Goal: Information Seeking & Learning: Learn about a topic

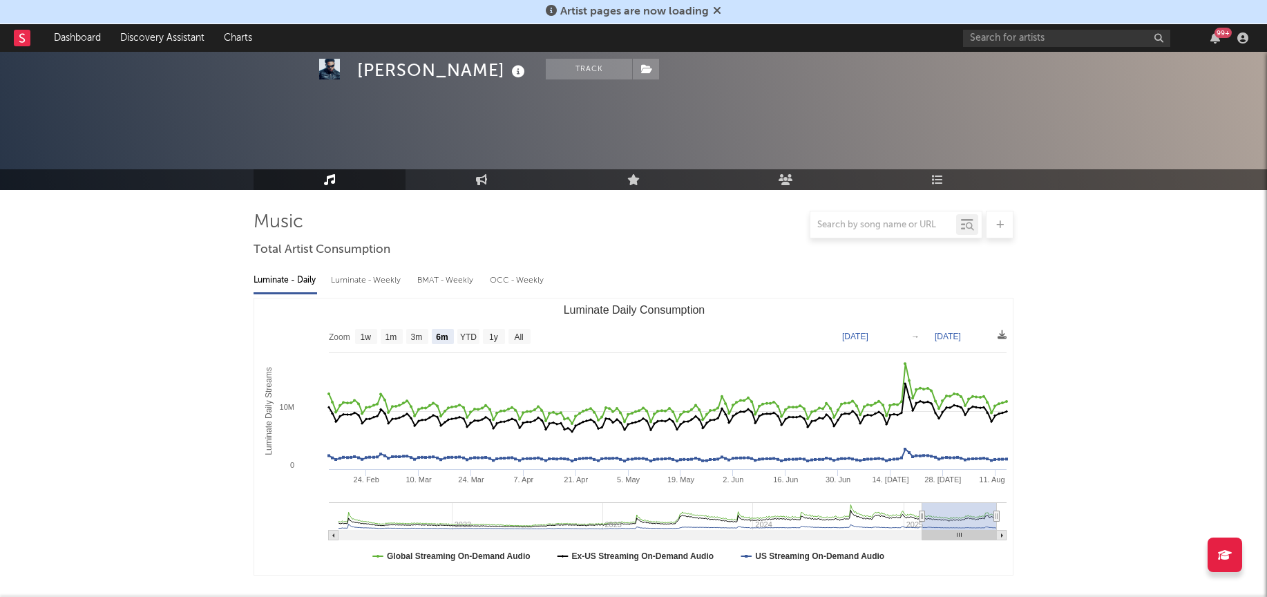
select select "6m"
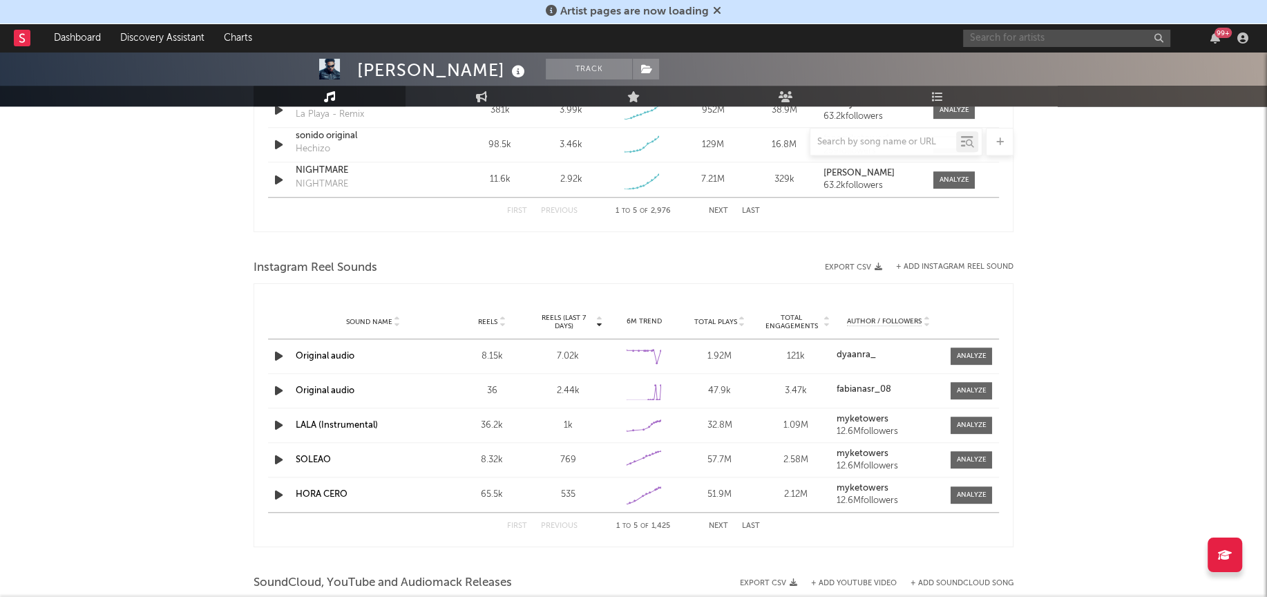
click at [1043, 34] on input "text" at bounding box center [1066, 38] width 207 height 17
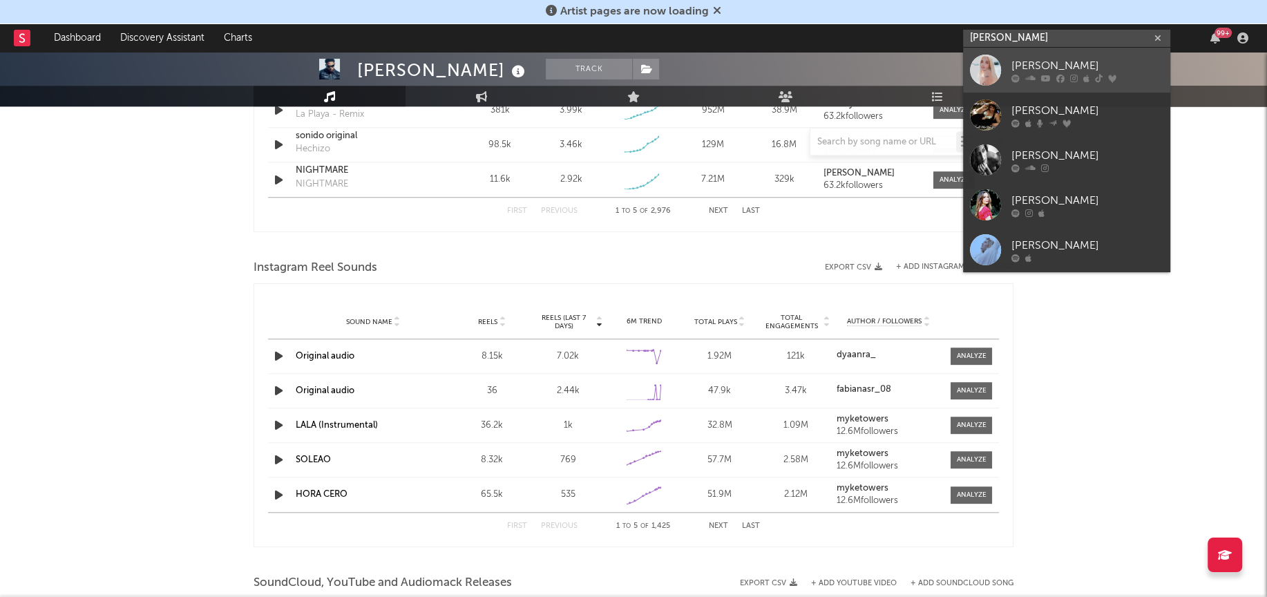
type input "[PERSON_NAME]"
click at [992, 82] on div at bounding box center [985, 70] width 31 height 31
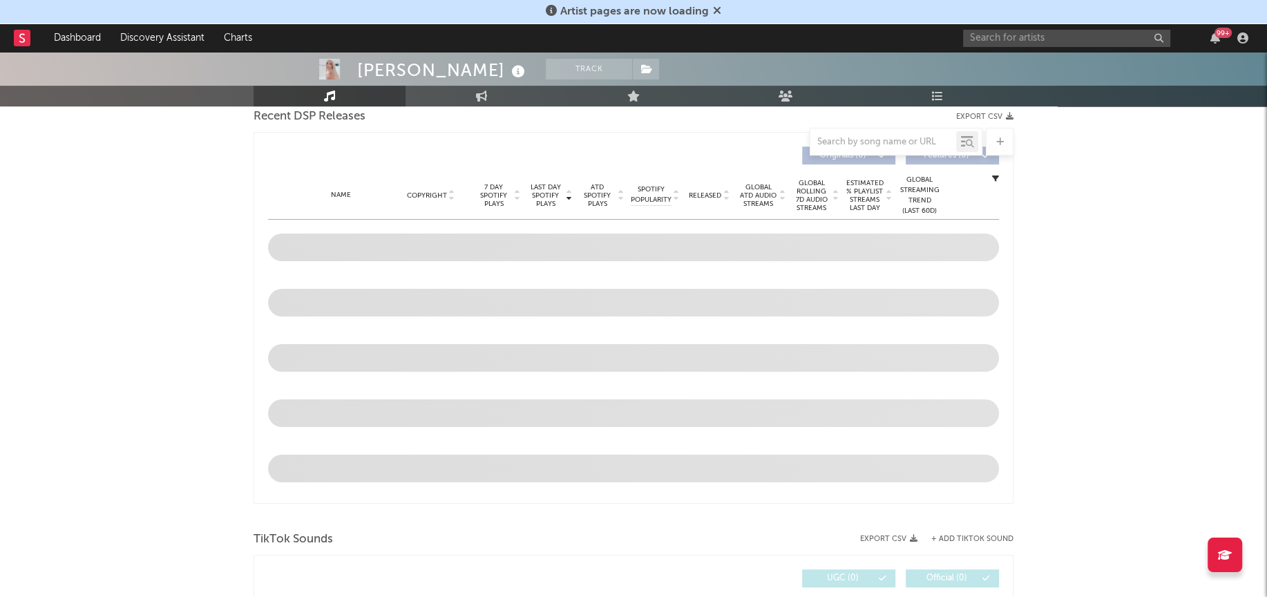
scroll to position [403, 0]
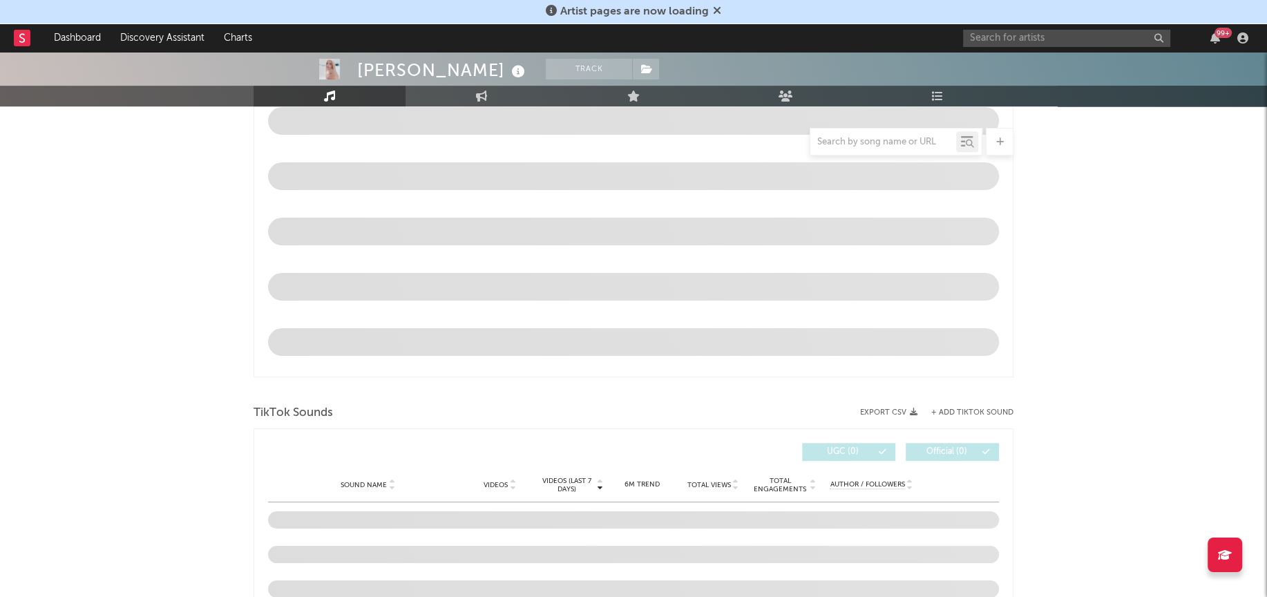
select select "6m"
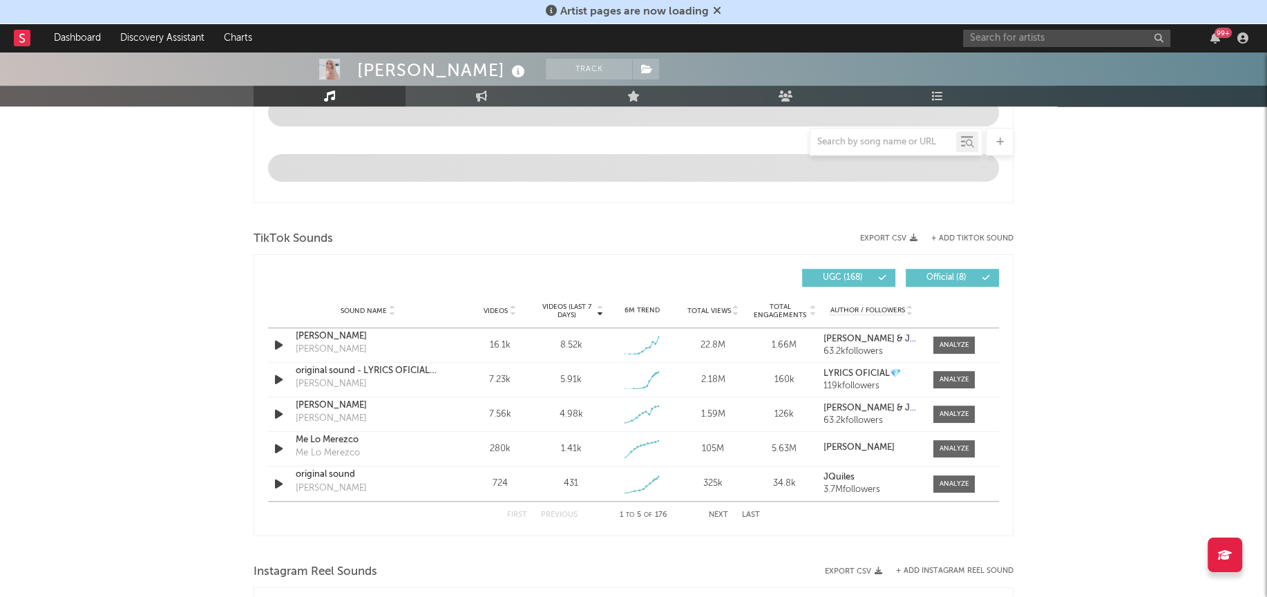
scroll to position [833, 0]
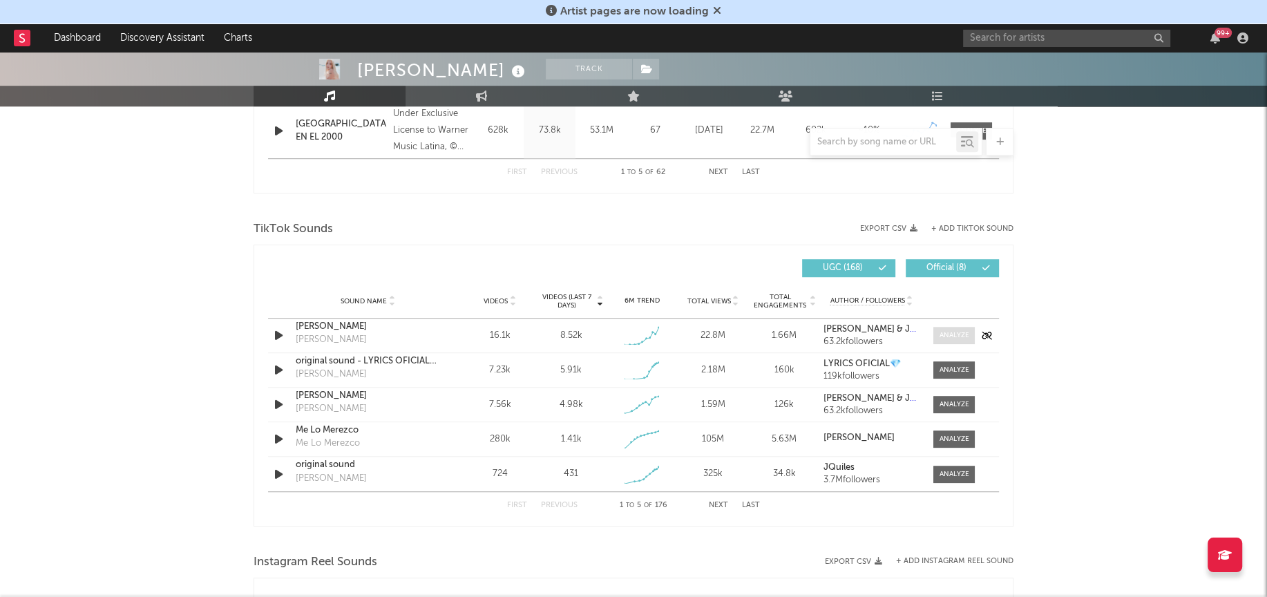
click at [951, 337] on div at bounding box center [955, 335] width 30 height 10
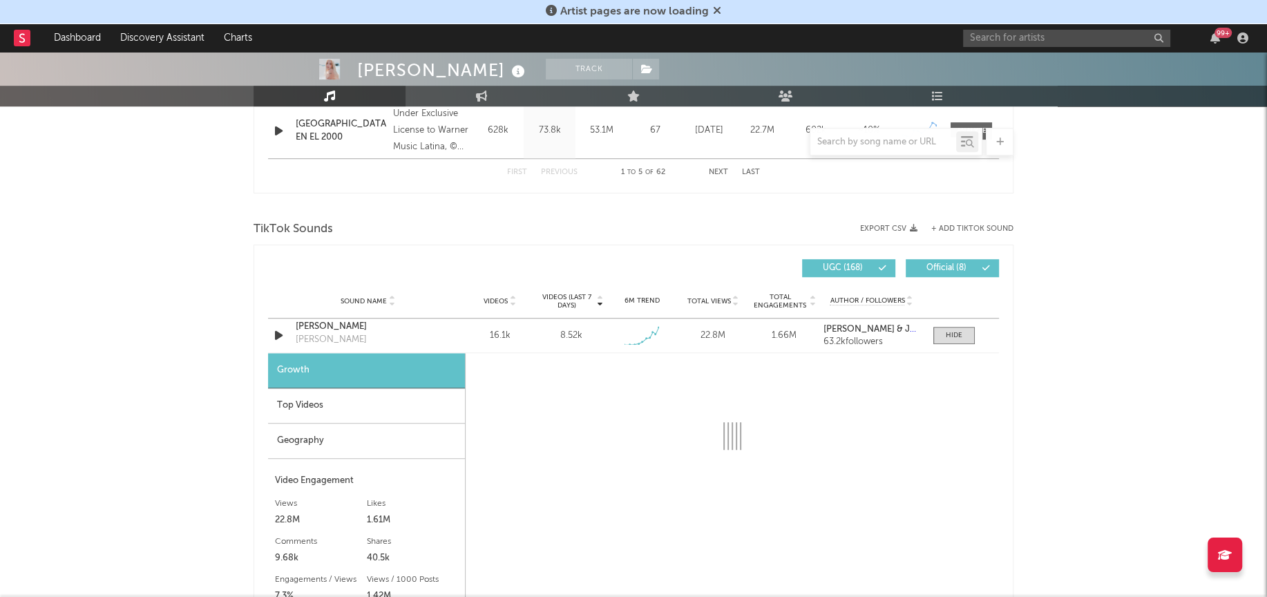
select select "1w"
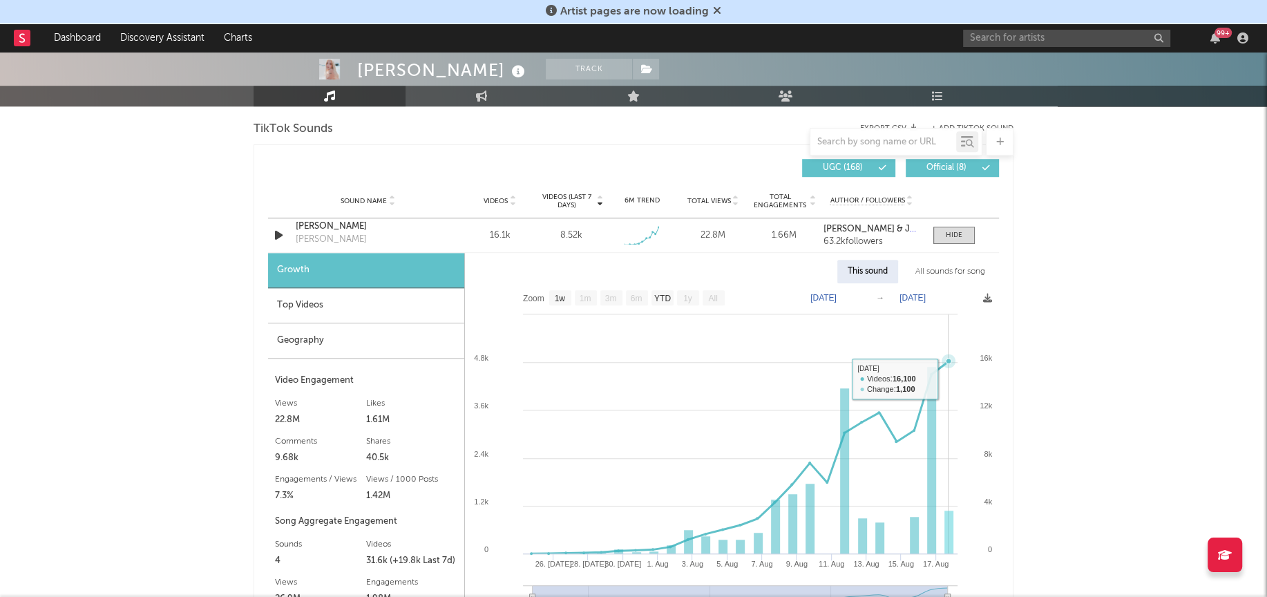
scroll to position [1048, 0]
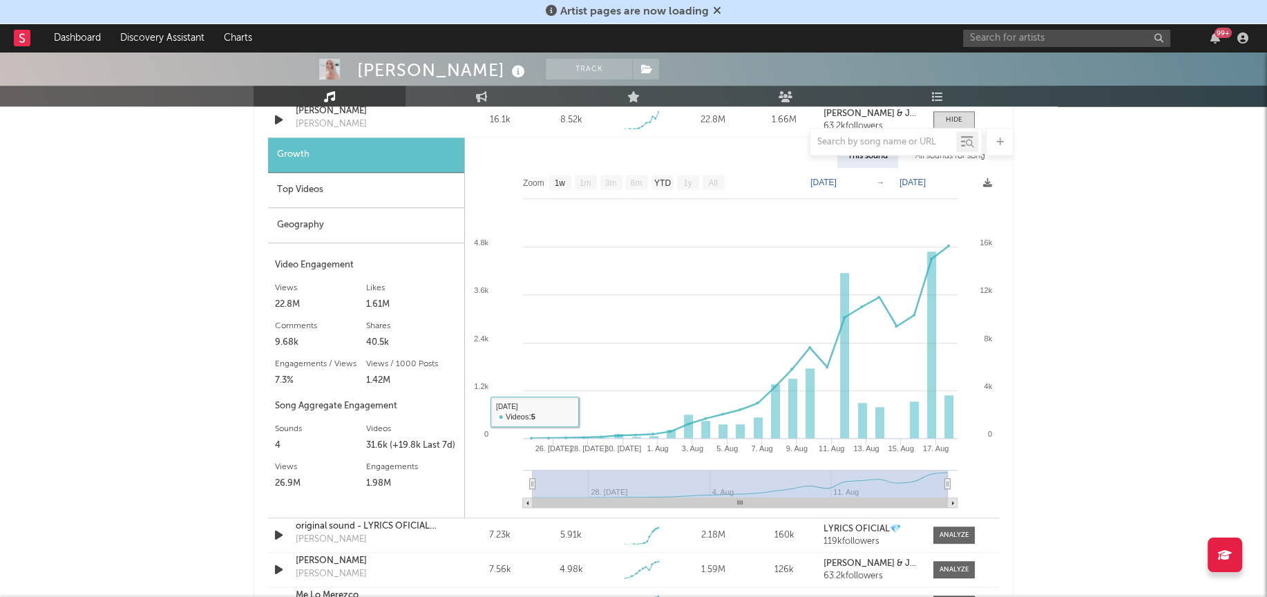
click at [399, 193] on div "Top Videos" at bounding box center [366, 190] width 196 height 35
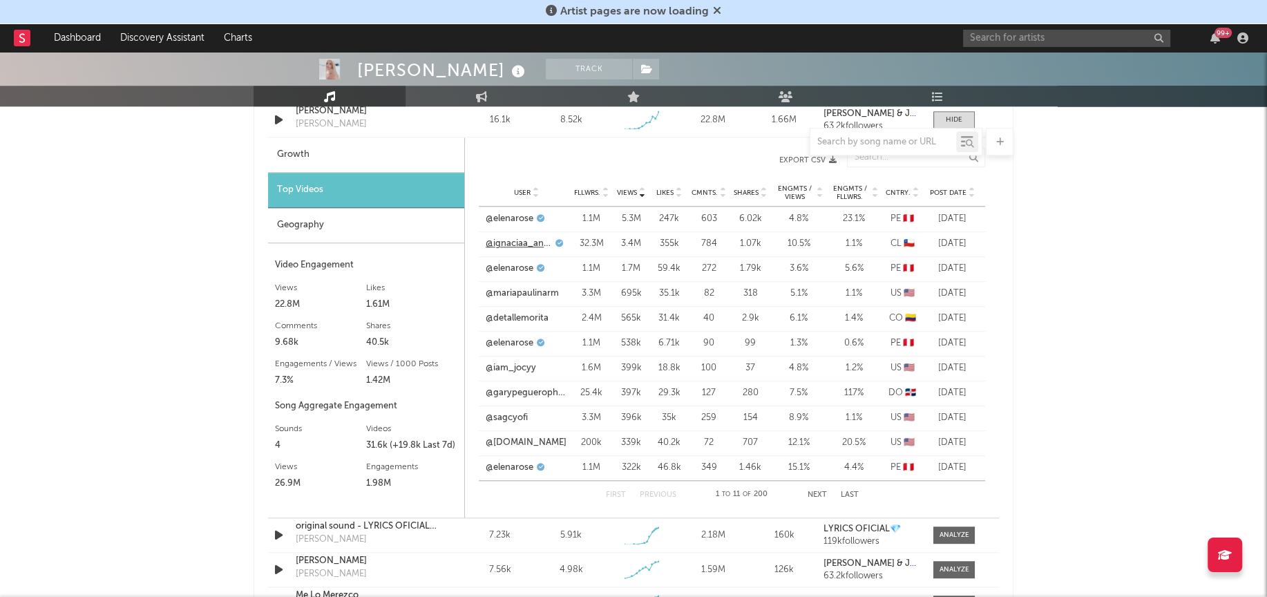
click at [506, 243] on link "@ignaciaa_antonia" at bounding box center [519, 244] width 66 height 14
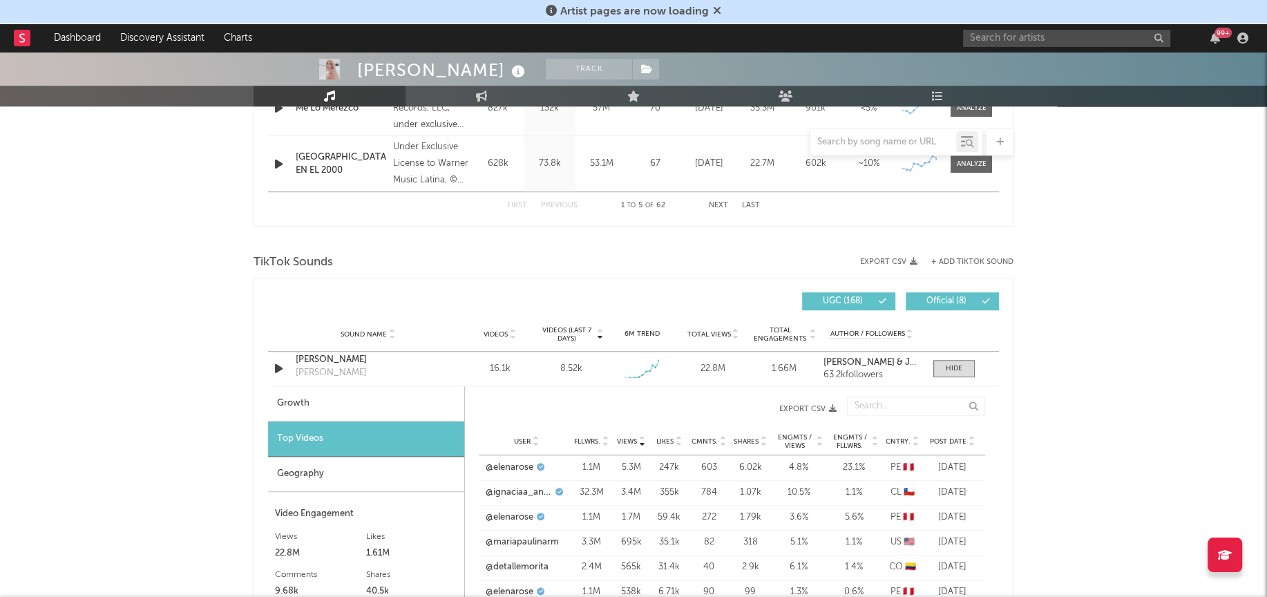
scroll to position [779, 0]
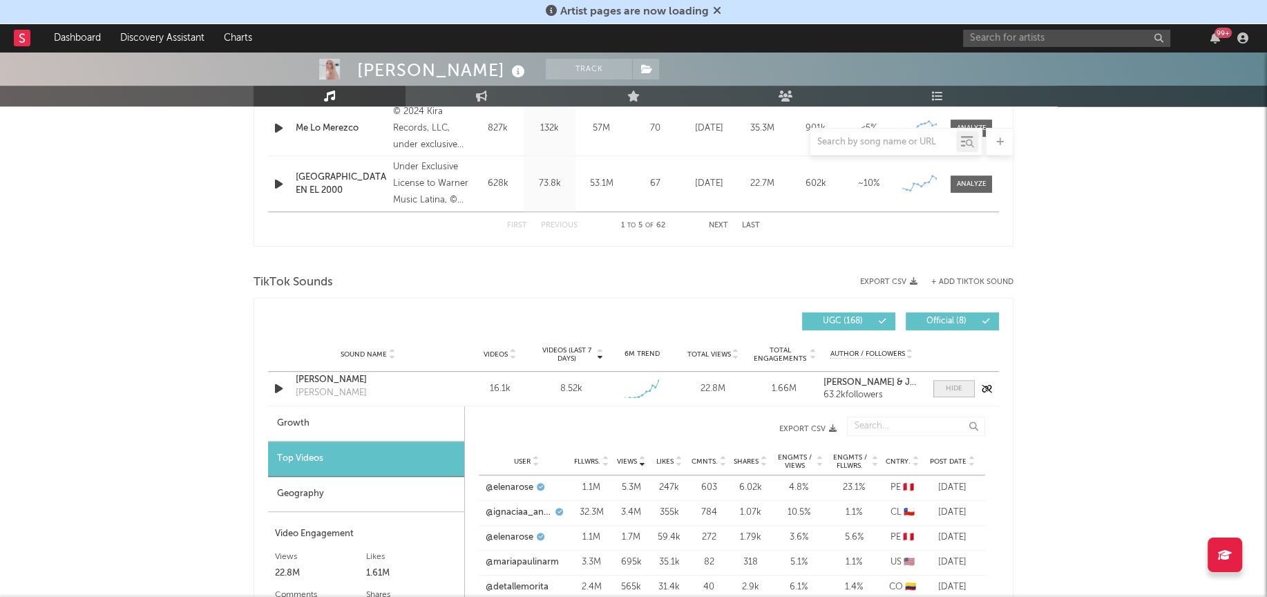
click at [948, 392] on div at bounding box center [954, 389] width 17 height 10
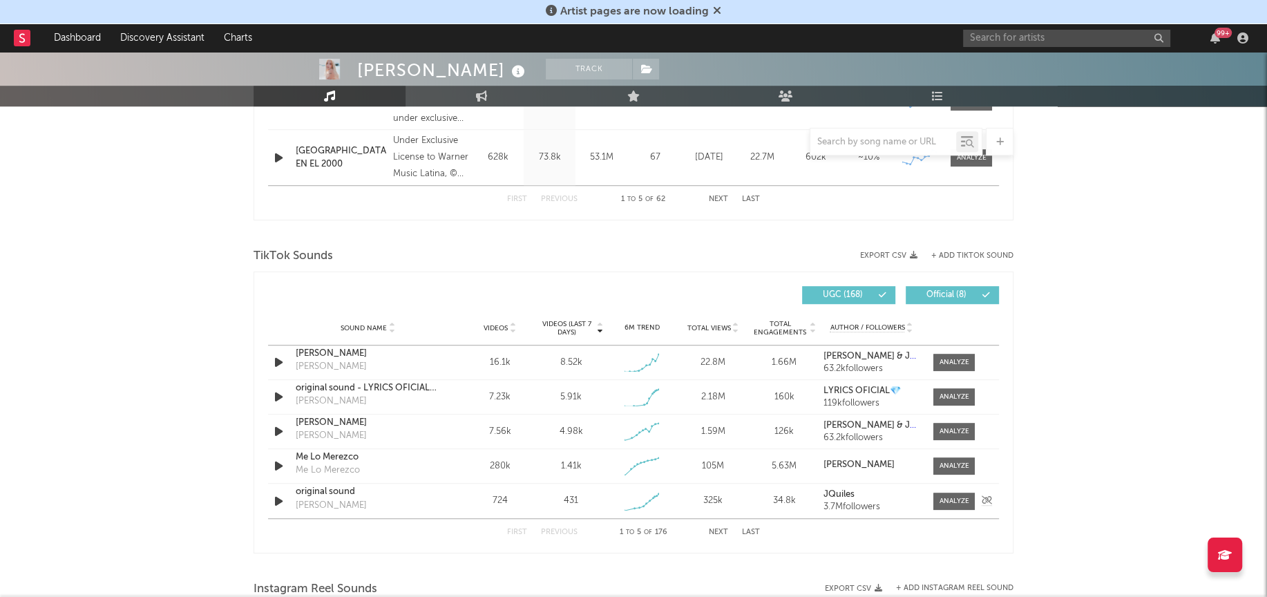
scroll to position [819, 0]
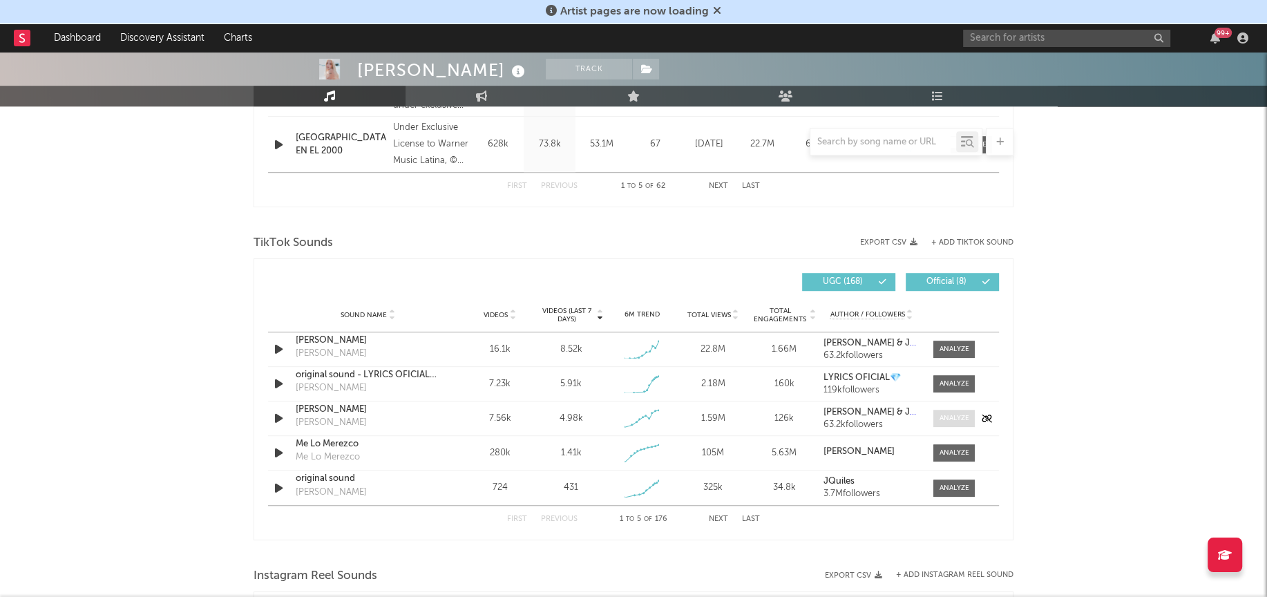
click at [953, 413] on div at bounding box center [955, 418] width 30 height 10
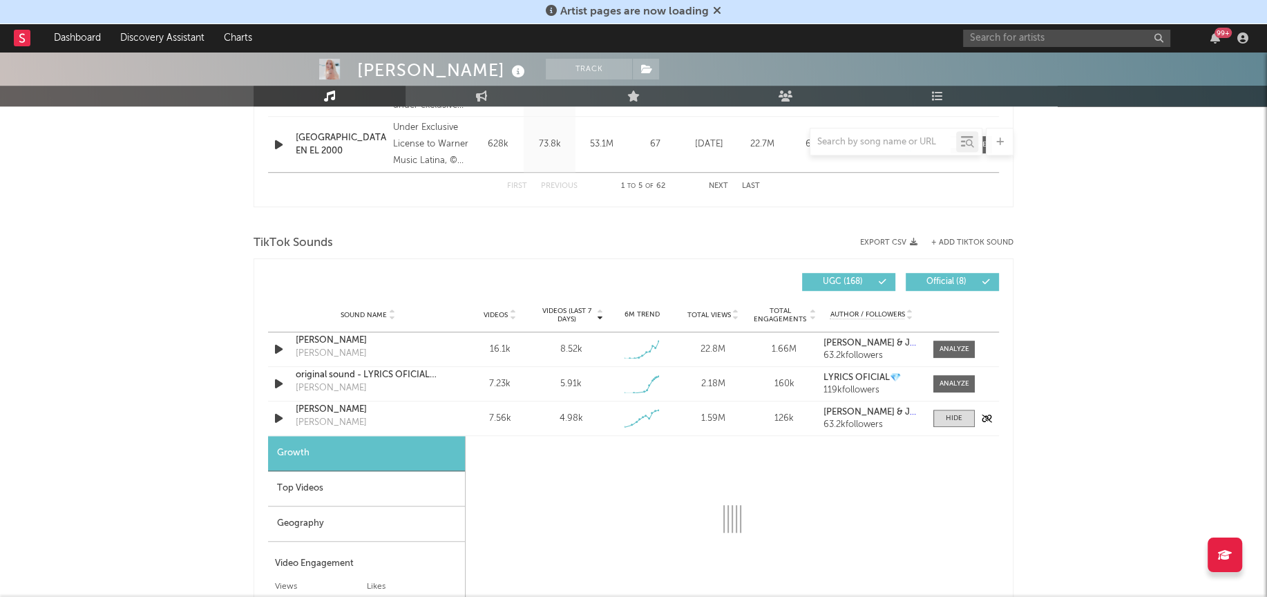
select select "1w"
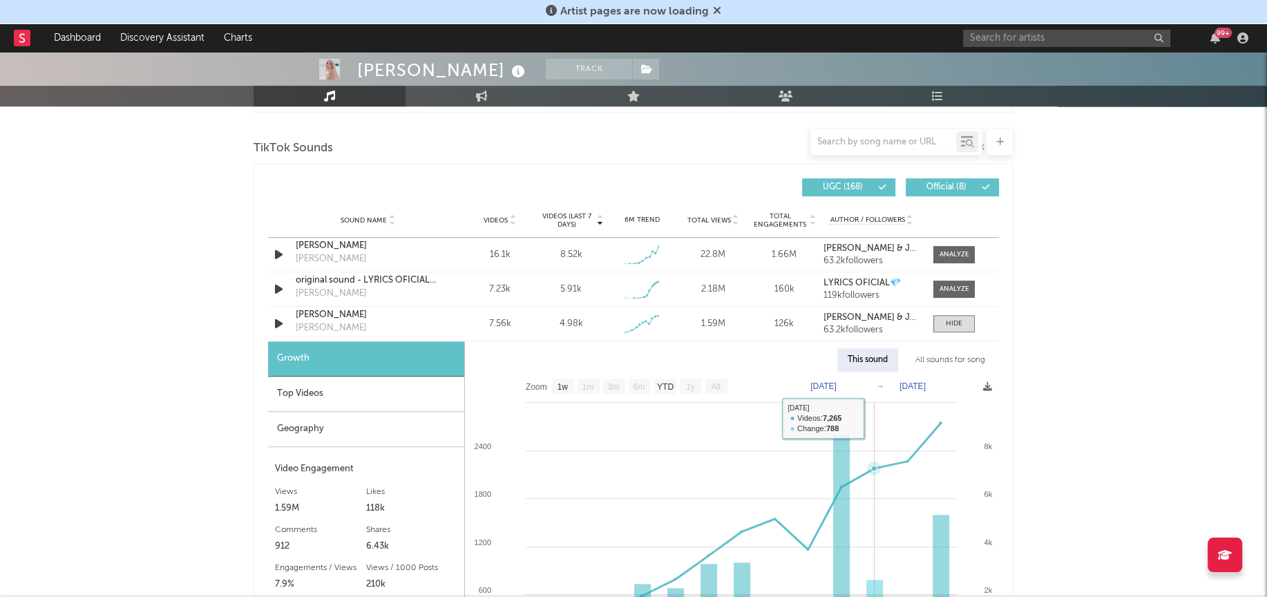
scroll to position [1001, 0]
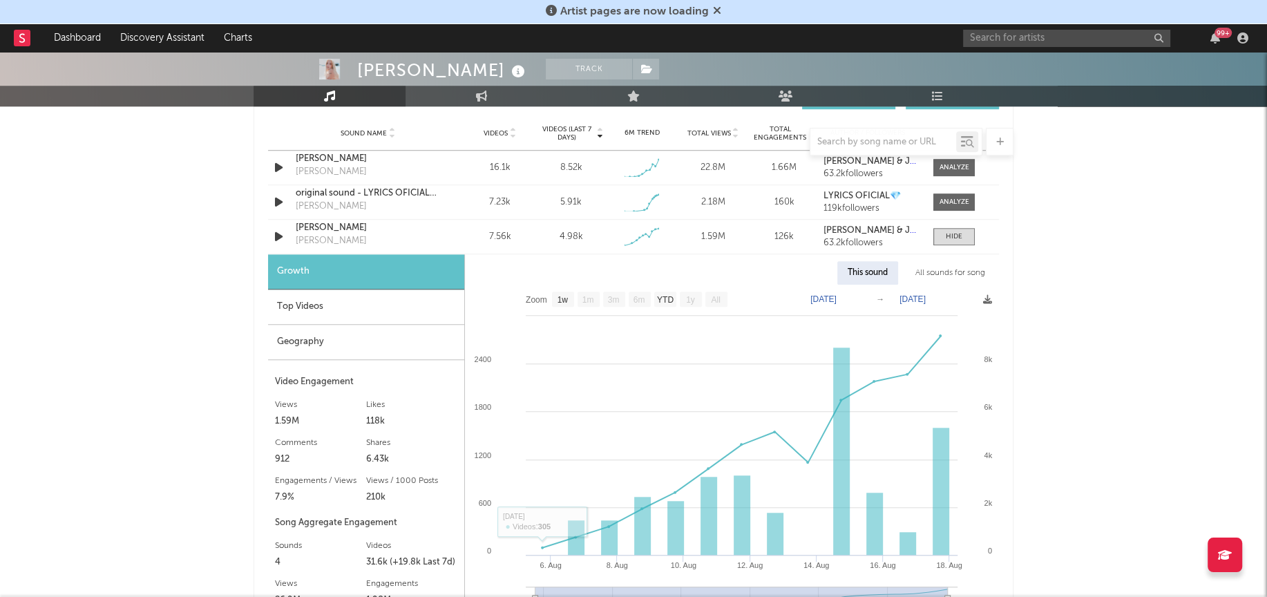
click at [297, 303] on div "Top Videos" at bounding box center [366, 307] width 196 height 35
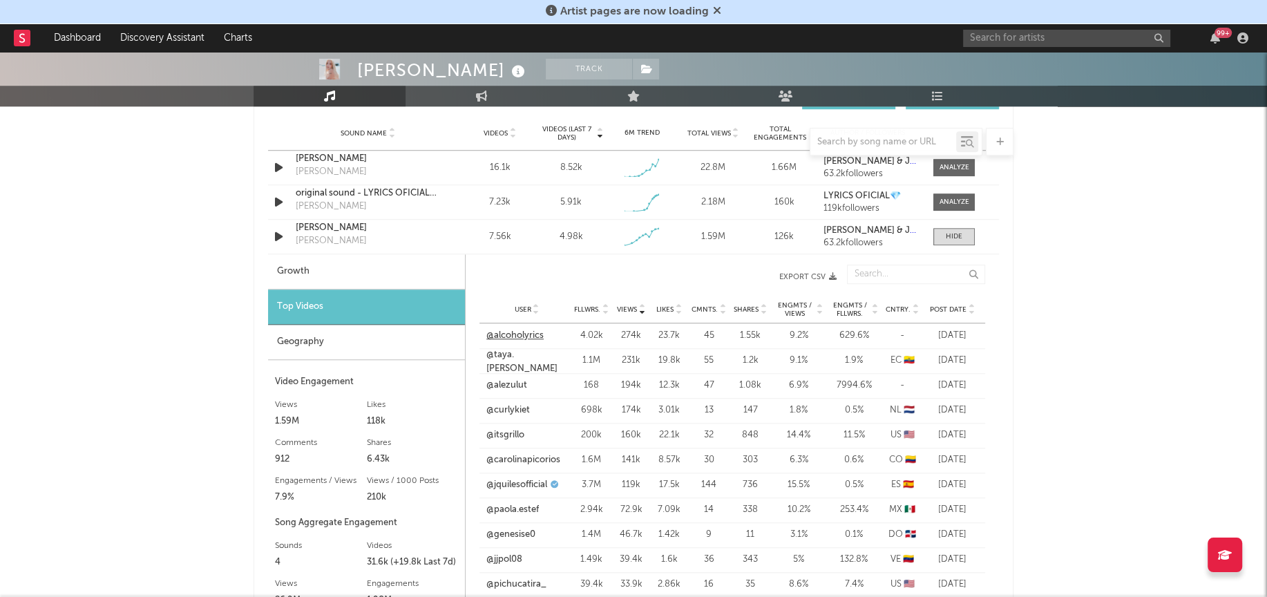
click at [518, 334] on link "@alcoholyrics" at bounding box center [514, 336] width 57 height 14
